Goal: Navigation & Orientation: Understand site structure

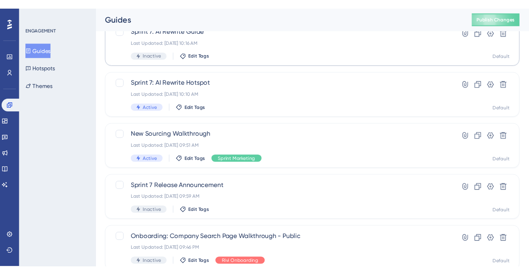
scroll to position [138, 0]
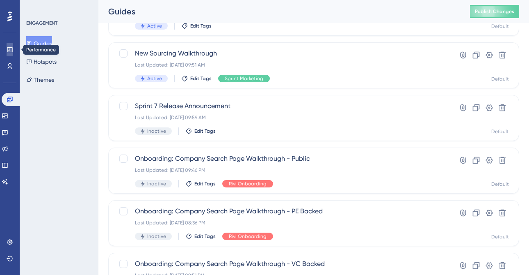
click at [11, 53] on link at bounding box center [10, 49] width 7 height 13
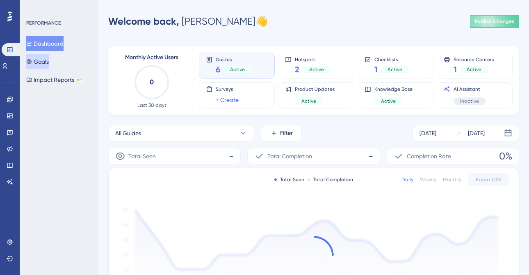
click at [48, 64] on button "Goals" at bounding box center [37, 61] width 23 height 15
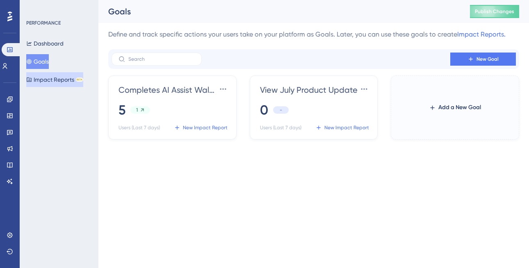
click at [57, 76] on button "Impact Reports BETA" at bounding box center [54, 79] width 57 height 15
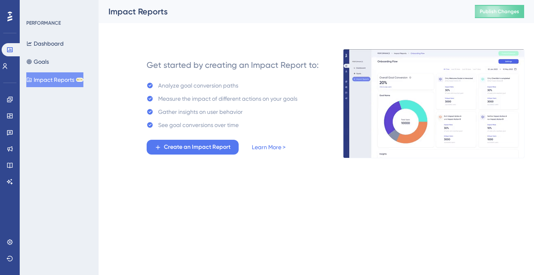
click at [186, 112] on div "Gather insights on user behavior" at bounding box center [200, 112] width 85 height 10
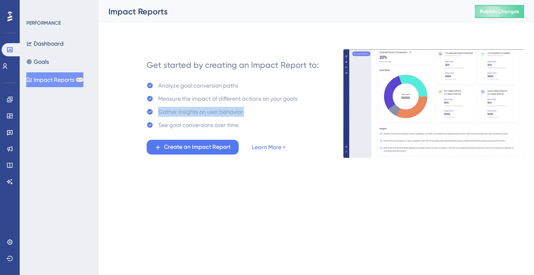
click at [186, 112] on div "Gather insights on user behavior" at bounding box center [200, 112] width 85 height 10
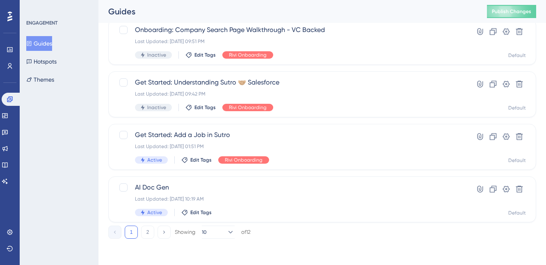
scroll to position [240, 0]
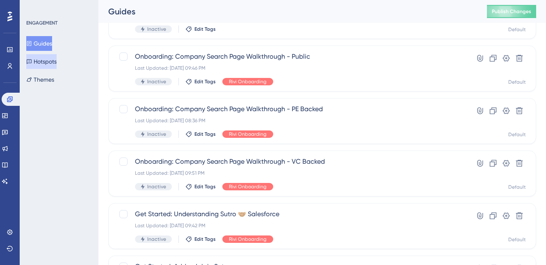
click at [50, 60] on button "Hotspots" at bounding box center [41, 61] width 30 height 15
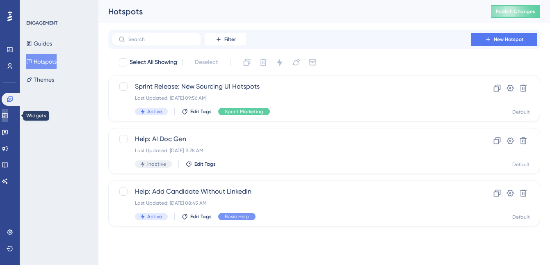
click at [8, 112] on link at bounding box center [5, 115] width 7 height 13
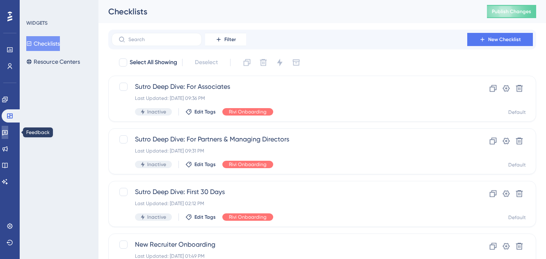
click at [8, 128] on link at bounding box center [5, 132] width 7 height 13
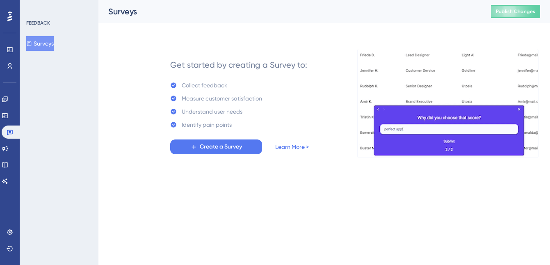
click at [11, 156] on div "Engagement Widgets Feedback Product Updates Knowledge Base AI Assistant" at bounding box center [10, 140] width 16 height 95
click at [8, 145] on icon at bounding box center [5, 148] width 7 height 7
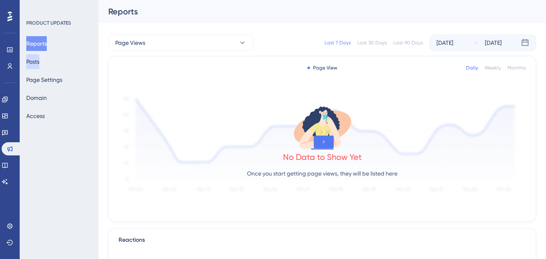
click at [39, 58] on button "Posts" at bounding box center [32, 61] width 13 height 15
